Goal: Transaction & Acquisition: Obtain resource

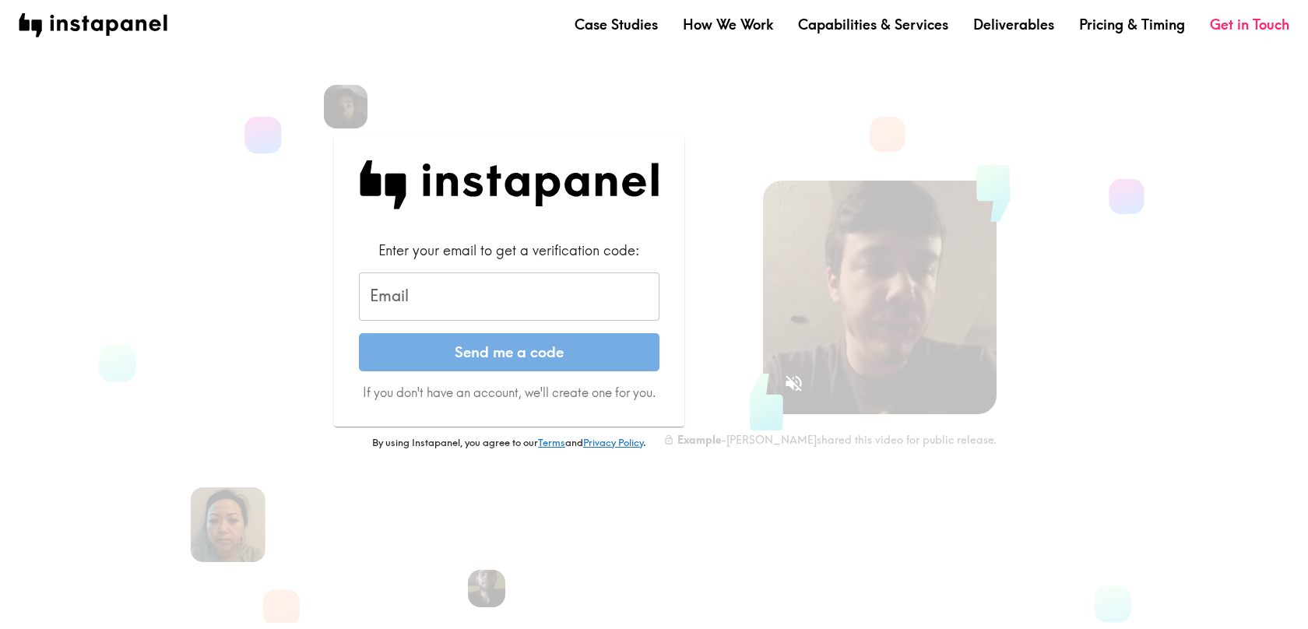
click at [602, 300] on input "Email" at bounding box center [509, 296] width 300 height 48
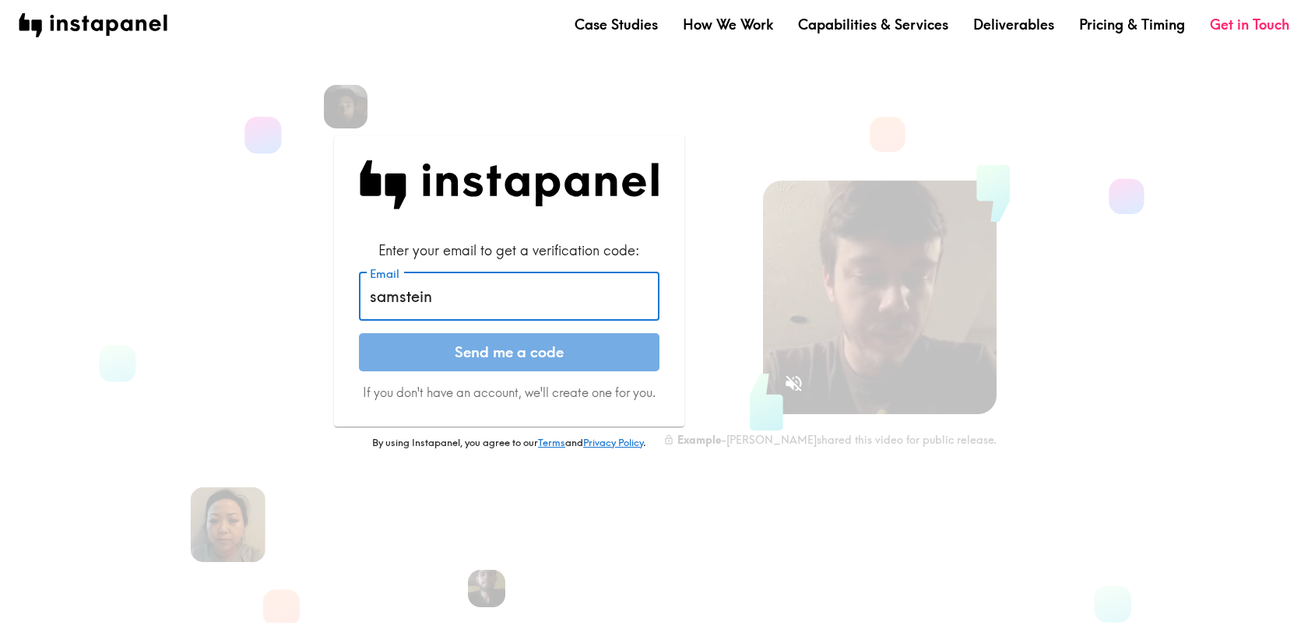
type input "samsteinfit@gmail.com"
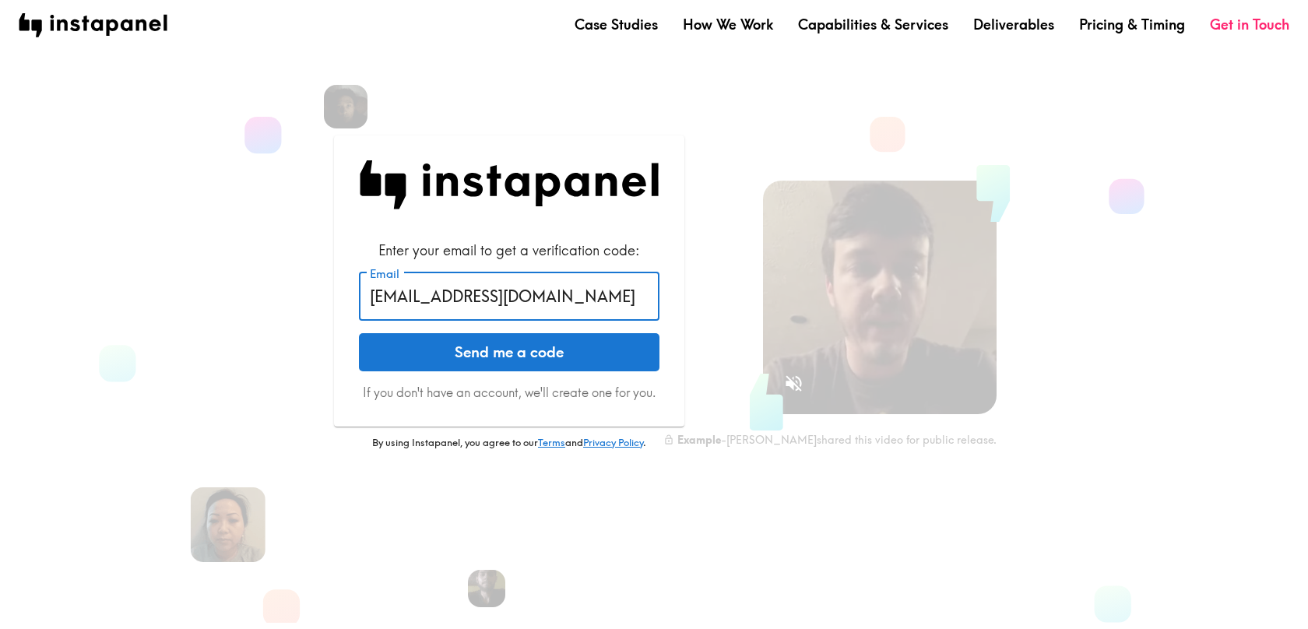
click at [586, 351] on button "Send me a code" at bounding box center [509, 352] width 300 height 39
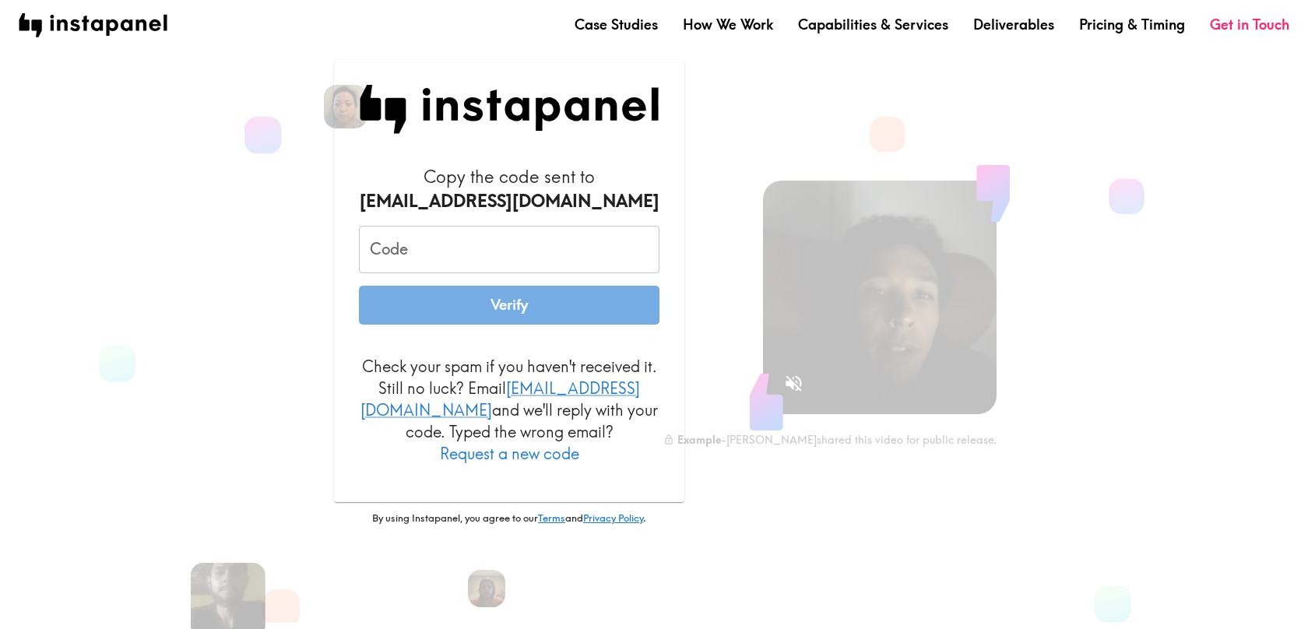
click at [528, 246] on input "Code" at bounding box center [509, 250] width 300 height 48
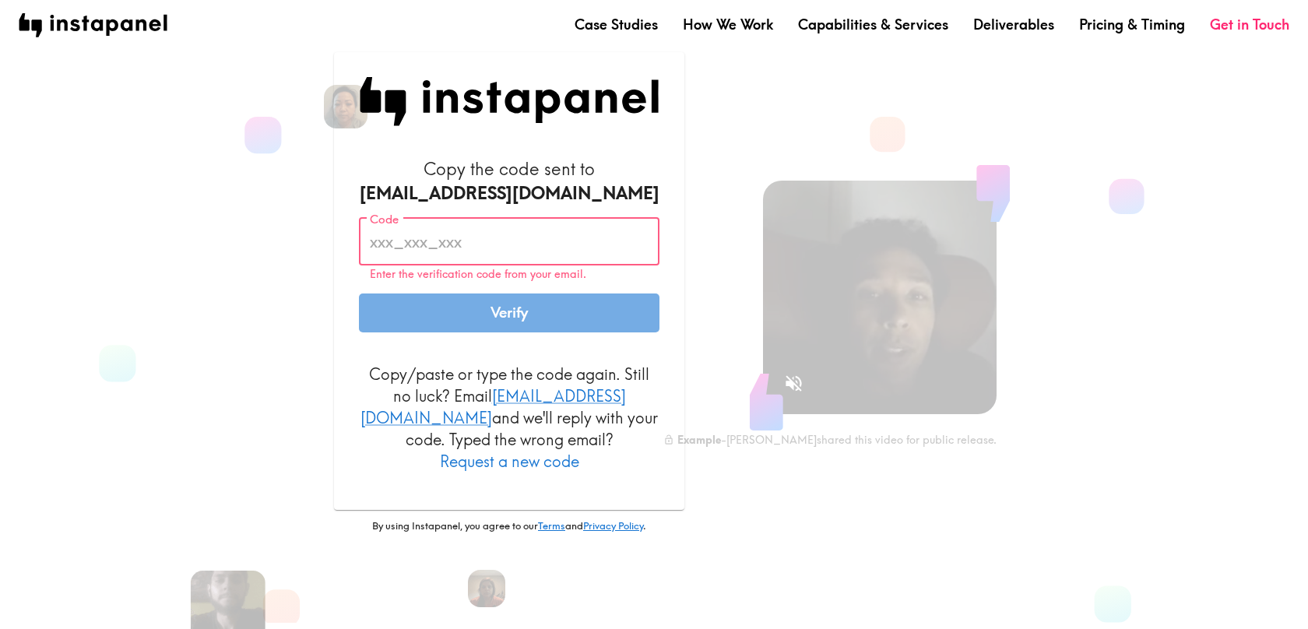
paste input "bda_4JN_iiu"
type input "bda_4JN_iiu"
click at [543, 303] on div "Code bda_4JN_iiu Code Enter the verification code from your email. Verify" at bounding box center [509, 275] width 300 height 114
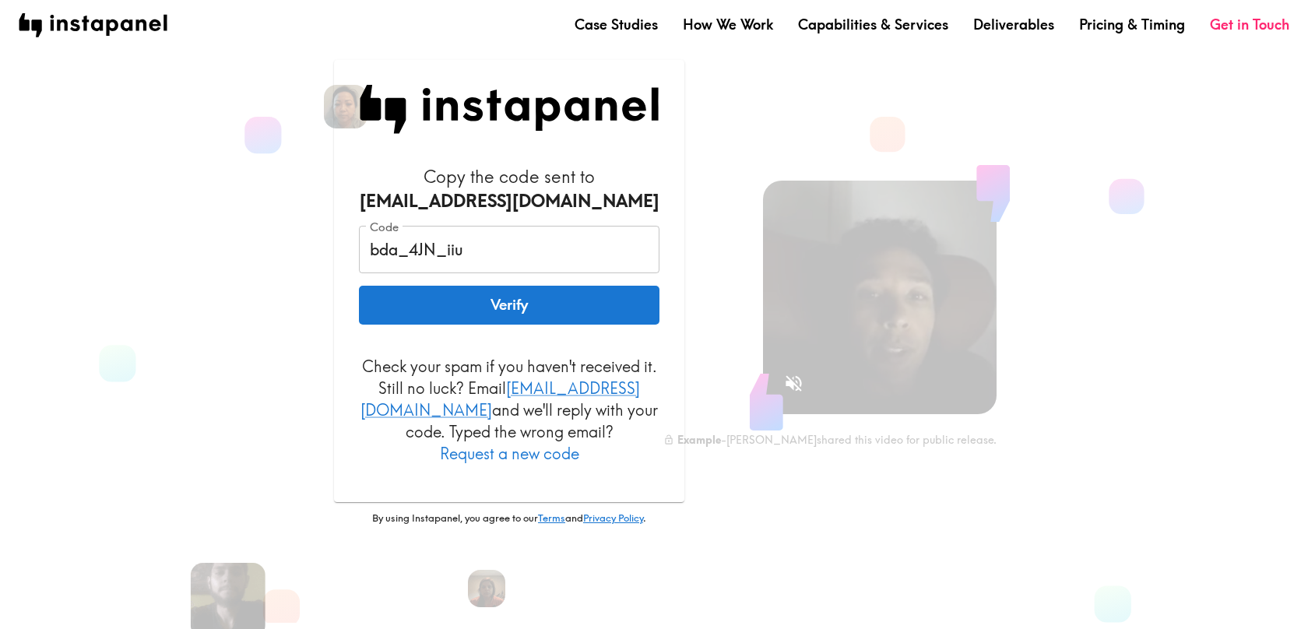
click at [543, 304] on button "Verify" at bounding box center [509, 305] width 300 height 39
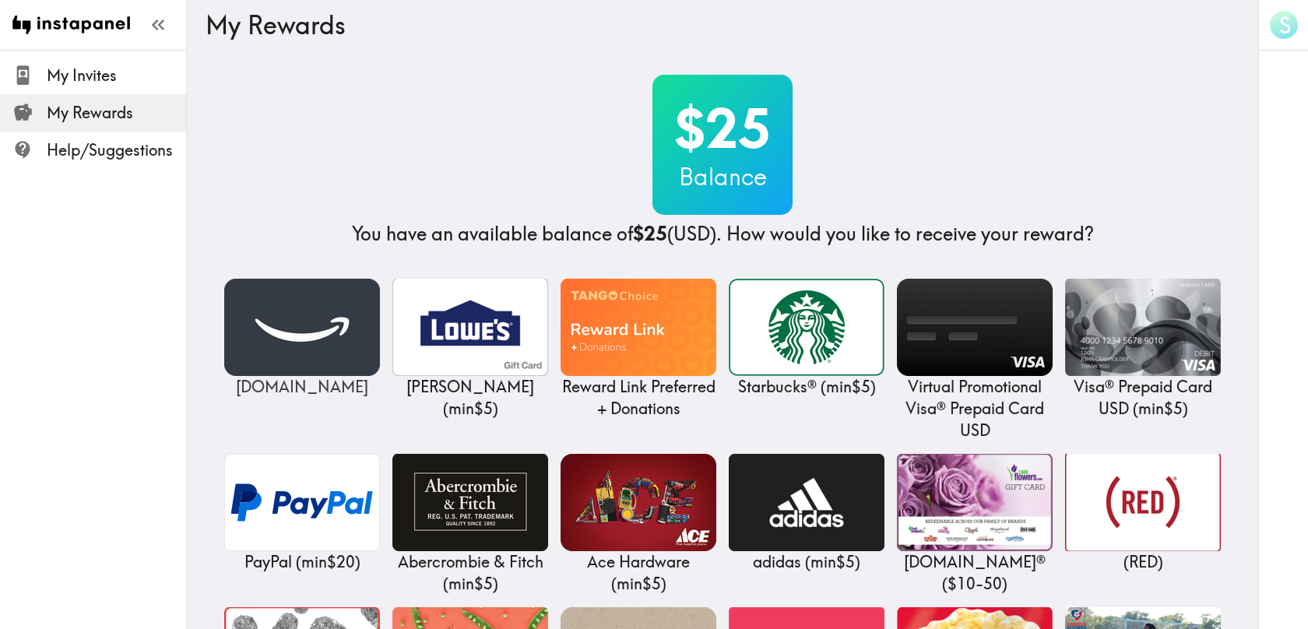
click at [307, 342] on img at bounding box center [302, 327] width 156 height 97
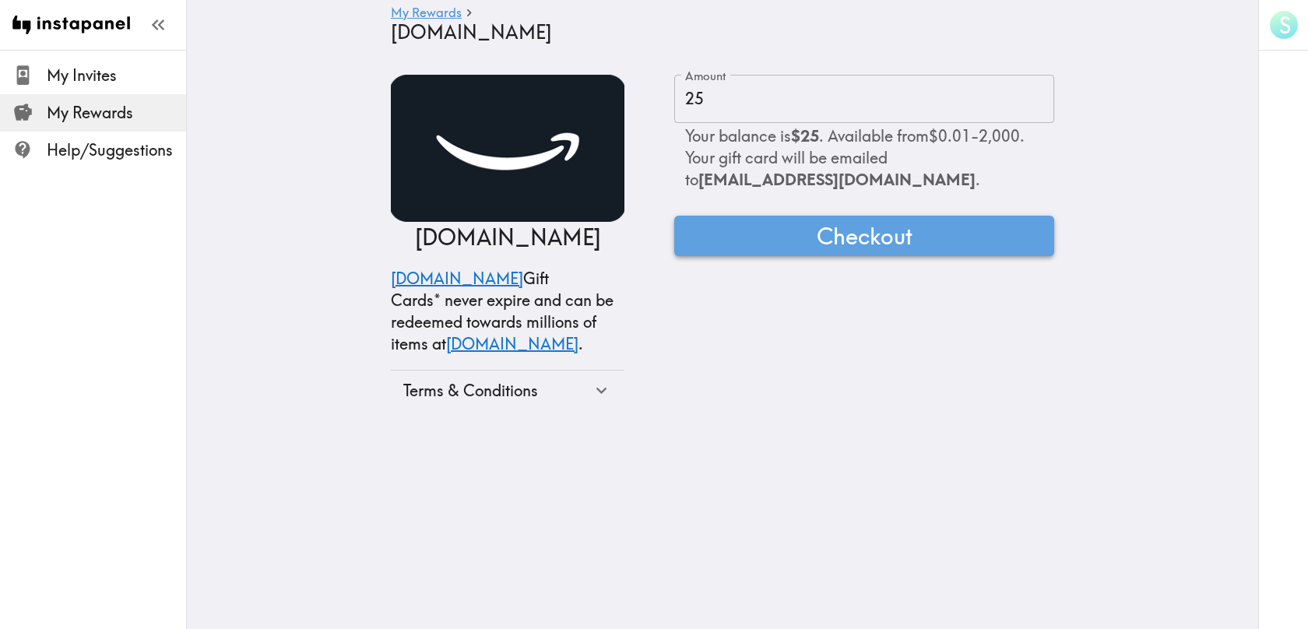
click at [862, 247] on span "Checkout" at bounding box center [864, 235] width 96 height 31
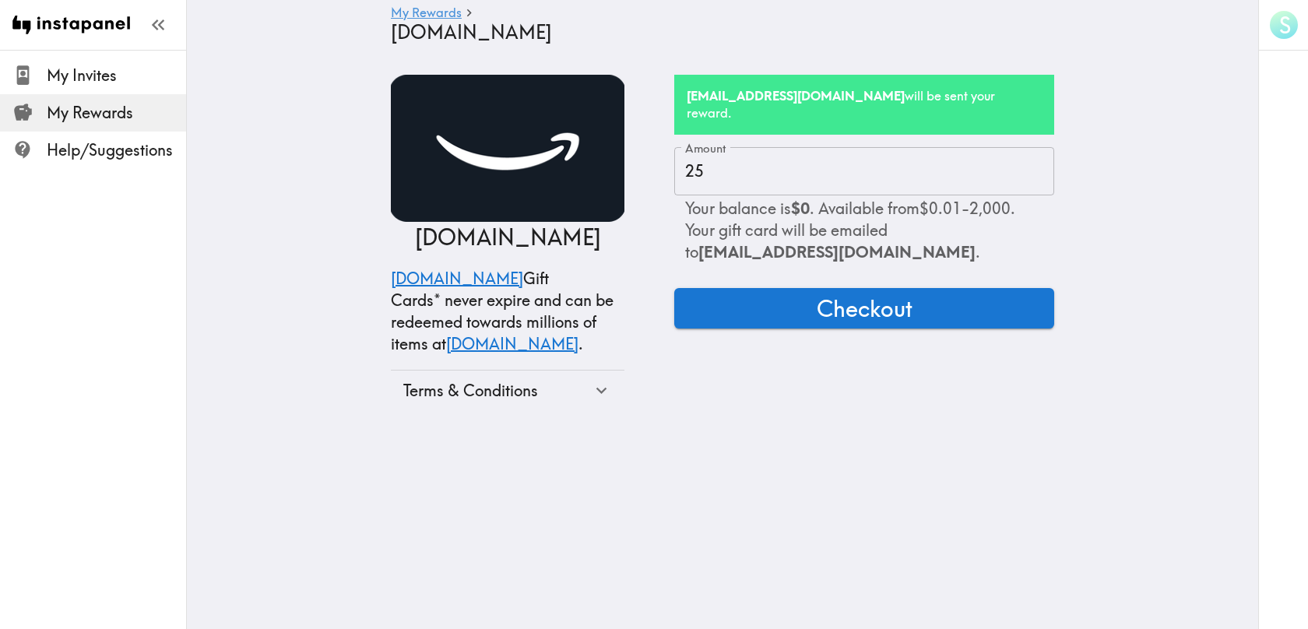
click at [1163, 323] on main "My Rewards Amazon.com Amazon.com Amazon.com Gift Cards* never expire and can be…" at bounding box center [722, 243] width 1071 height 386
